Goal: Task Accomplishment & Management: Manage account settings

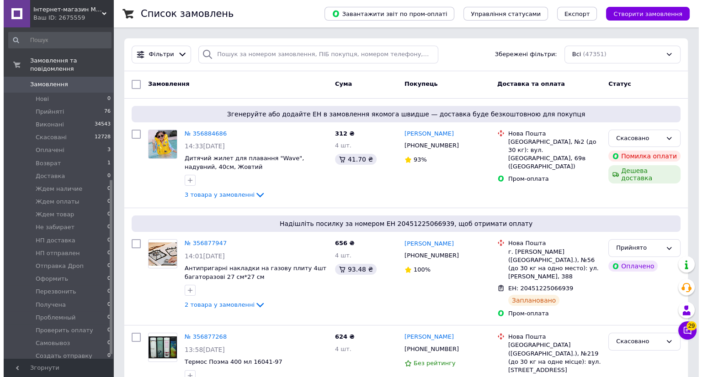
scroll to position [298, 0]
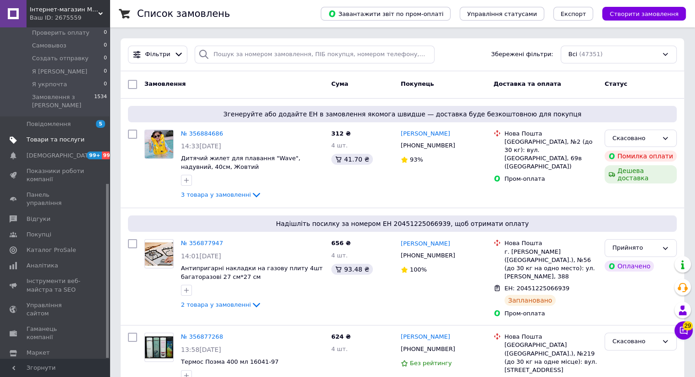
click at [65, 136] on span "Товари та послуги" at bounding box center [55, 140] width 58 height 8
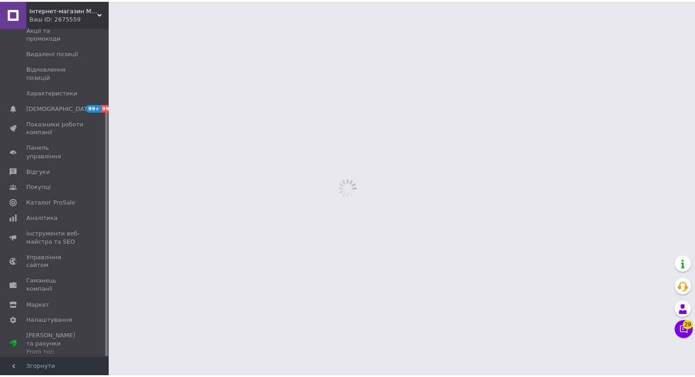
scroll to position [110, 0]
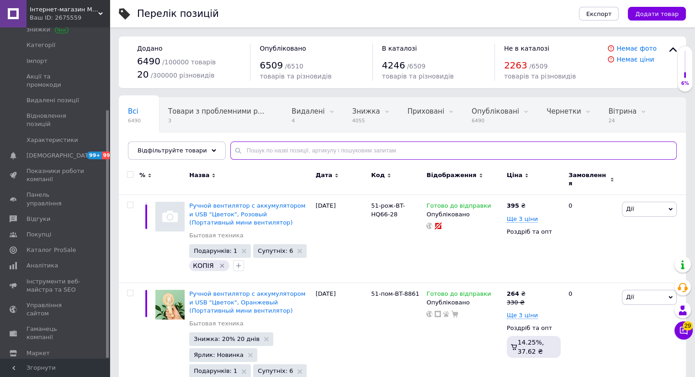
click at [292, 150] on input "text" at bounding box center [453, 151] width 446 height 18
paste input "118169"
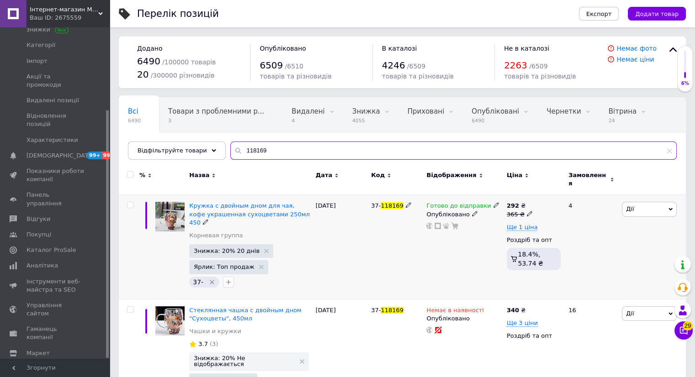
type input "118169"
click at [454, 202] on span "Готово до відправки" at bounding box center [458, 207] width 64 height 10
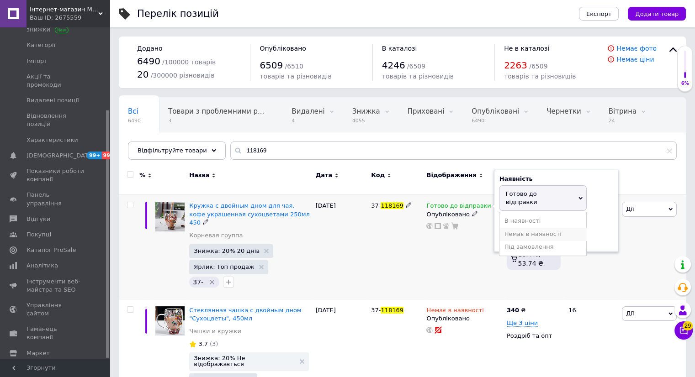
click at [537, 228] on li "Немає в наявності" at bounding box center [542, 234] width 87 height 13
click at [405, 245] on div "37- 118169" at bounding box center [396, 247] width 55 height 104
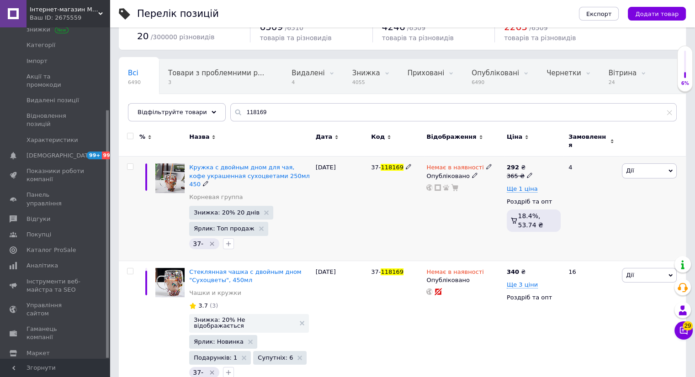
scroll to position [41, 0]
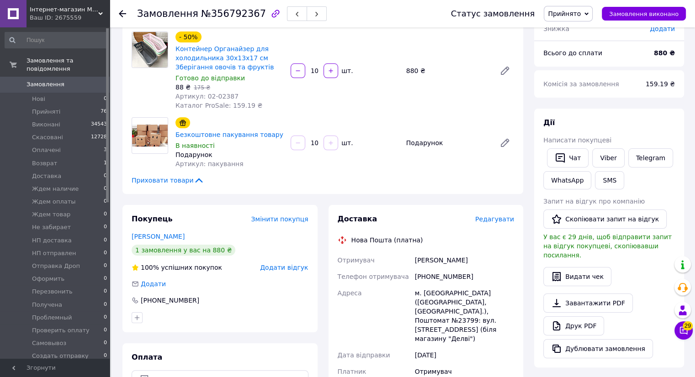
scroll to position [3, 0]
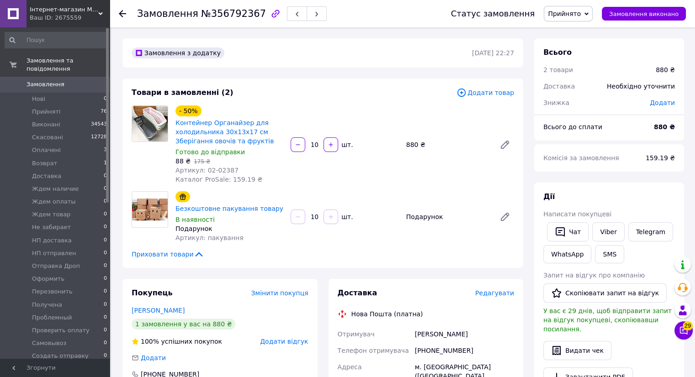
click at [473, 316] on div "Нова Пошта (платна)" at bounding box center [425, 314] width 181 height 9
click at [416, 298] on div "Доставка" at bounding box center [407, 293] width 138 height 11
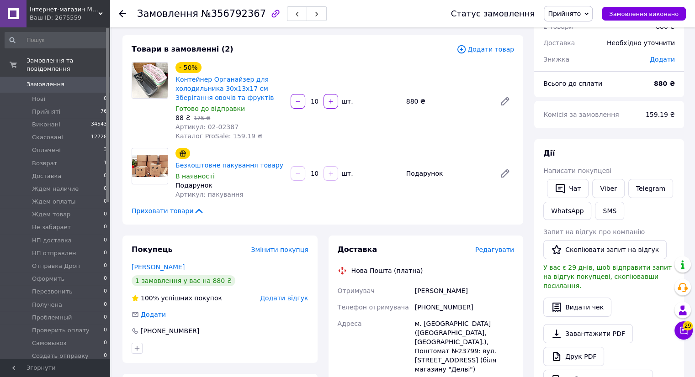
scroll to position [46, 0]
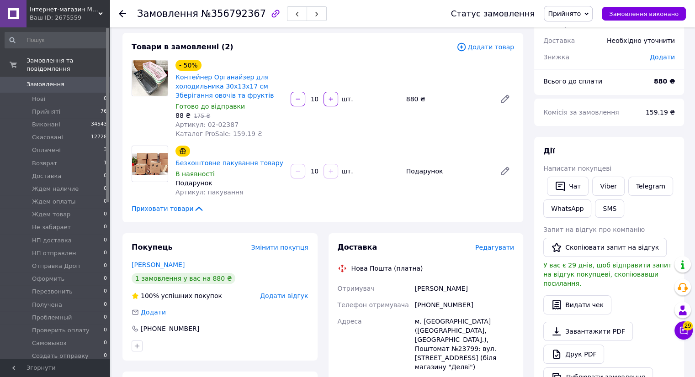
click at [384, 302] on span "Телефон отримувача" at bounding box center [373, 305] width 71 height 7
click at [674, 155] on div "[PERSON_NAME] покупцеві   Чат Viber Telegram WhatsApp SMS Запит на відгук про к…" at bounding box center [609, 266] width 150 height 259
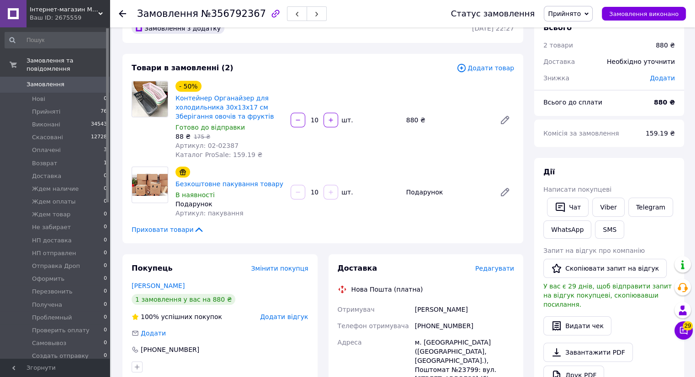
scroll to position [0, 0]
